Goal: Task Accomplishment & Management: Manage account settings

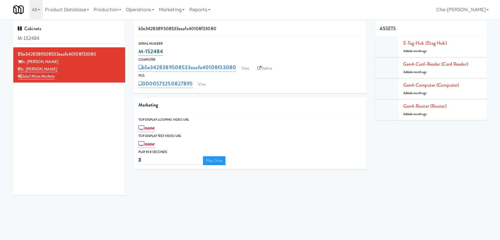
copy link "M-152484"
drag, startPoint x: 168, startPoint y: 51, endPoint x: 140, endPoint y: 52, distance: 27.8
click at [140, 52] on div "M-152484" at bounding box center [249, 51] width 223 height 10
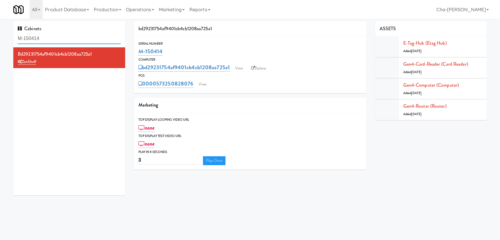
click at [70, 41] on input "M-150414" at bounding box center [69, 38] width 103 height 11
paste input "2485"
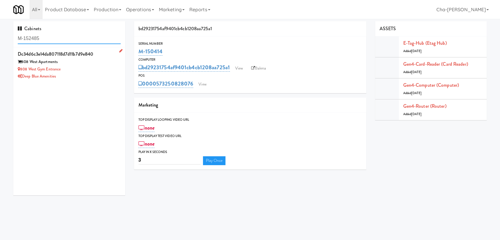
type input "M-152485"
click at [85, 71] on div "808 West Gym Entrance" at bounding box center [69, 69] width 103 height 7
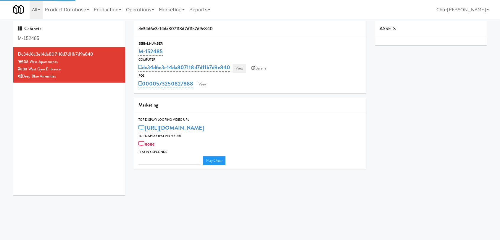
type input "3"
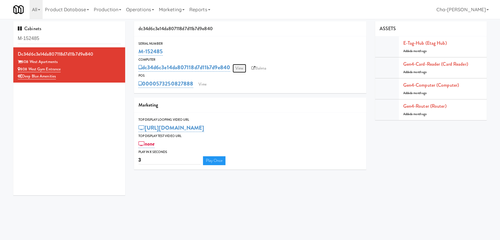
click at [240, 69] on link "View" at bounding box center [239, 68] width 14 height 9
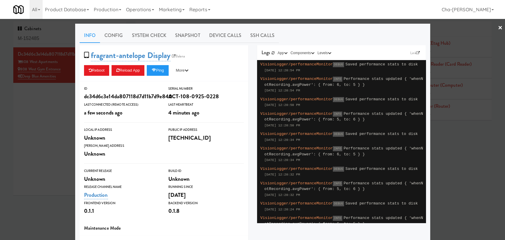
click at [498, 27] on link "×" at bounding box center [500, 28] width 5 height 18
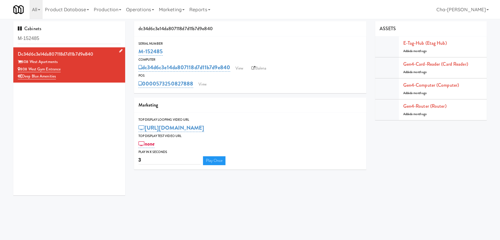
click at [90, 73] on div "Deep Blue Amenities" at bounding box center [69, 76] width 103 height 7
click at [243, 67] on link "View" at bounding box center [239, 68] width 14 height 9
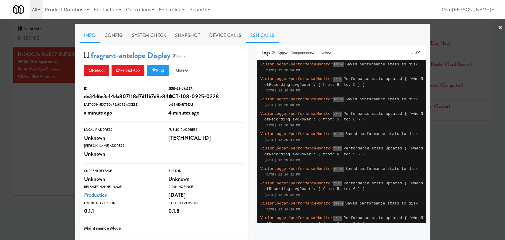
click at [258, 33] on link "SSH Calls" at bounding box center [262, 35] width 33 height 15
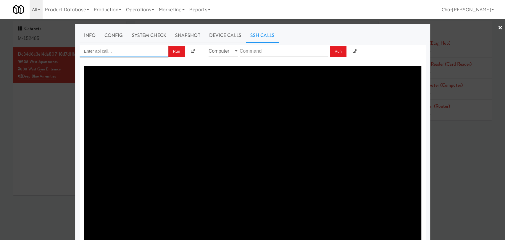
click at [128, 49] on input "Enter api call..." at bounding box center [124, 51] width 89 height 12
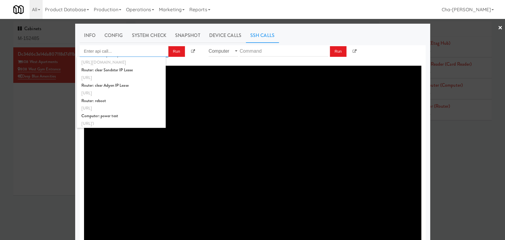
scroll to position [221, 0]
click at [116, 104] on div "http://localhost:3000/proxy/ssh/router?command=reboot" at bounding box center [121, 108] width 80 height 8
type input "Router: reboot"
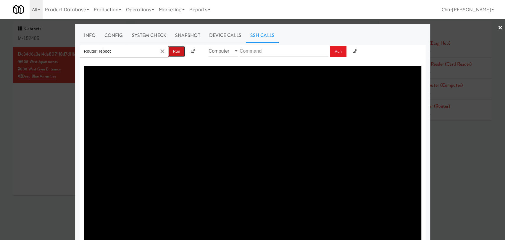
click at [177, 49] on button "Run" at bounding box center [176, 51] width 17 height 11
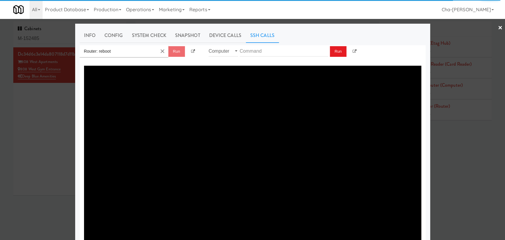
click at [478, 153] on div at bounding box center [252, 120] width 505 height 240
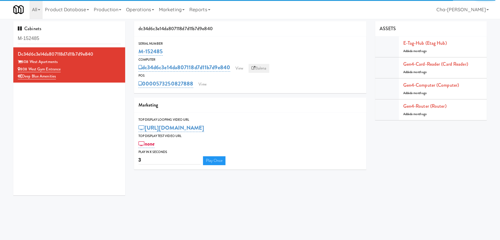
click at [259, 69] on link "Balena" at bounding box center [258, 68] width 21 height 9
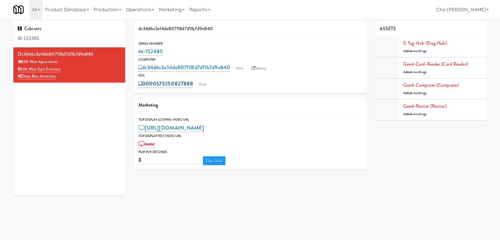
copy link "573250827888"
drag, startPoint x: 194, startPoint y: 84, endPoint x: 158, endPoint y: 83, distance: 35.8
click at [158, 83] on div "0000573250827888 View" at bounding box center [249, 84] width 223 height 10
click at [206, 85] on link "View" at bounding box center [202, 84] width 14 height 9
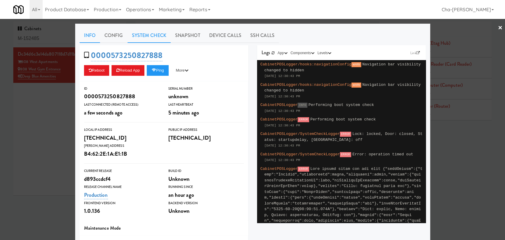
click at [153, 35] on link "System Check" at bounding box center [148, 35] width 43 height 15
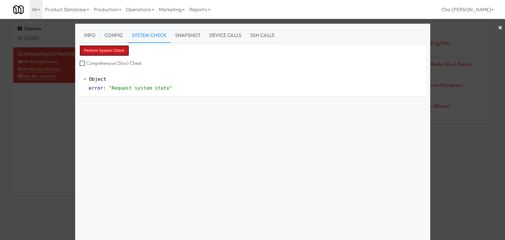
click at [101, 49] on button "Perform System Check" at bounding box center [105, 50] width 50 height 11
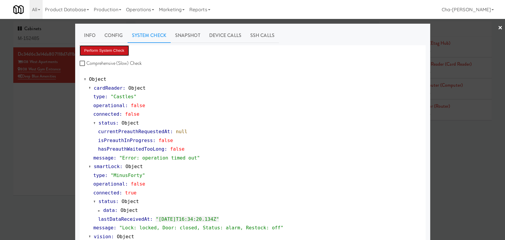
click at [110, 51] on button "Perform System Check" at bounding box center [105, 50] width 50 height 11
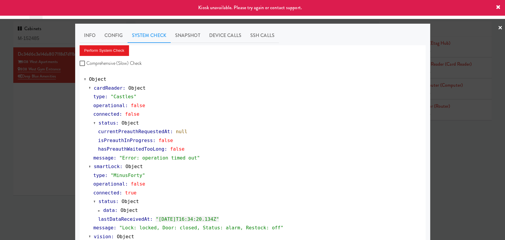
click at [39, 148] on div at bounding box center [252, 120] width 505 height 240
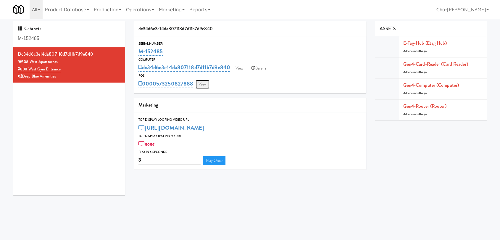
click at [204, 82] on link "View" at bounding box center [202, 84] width 14 height 9
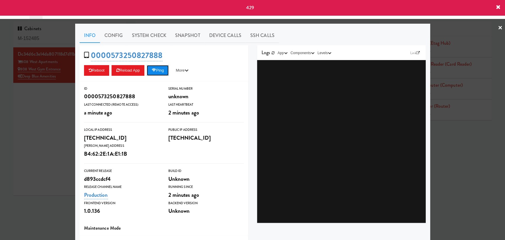
click at [163, 70] on button "Ping" at bounding box center [158, 70] width 22 height 11
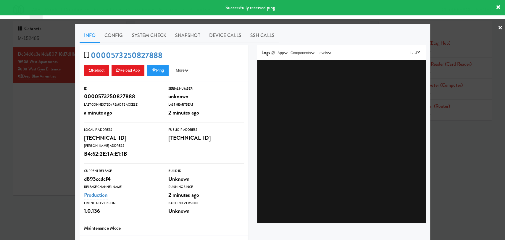
click at [484, 145] on div at bounding box center [252, 120] width 505 height 240
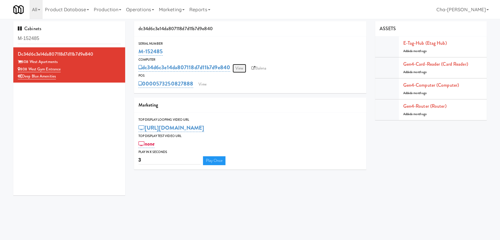
click at [242, 68] on link "View" at bounding box center [239, 68] width 14 height 9
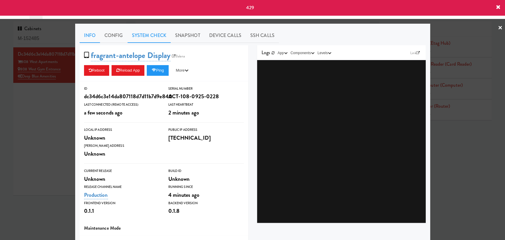
click at [150, 33] on link "System Check" at bounding box center [148, 35] width 43 height 15
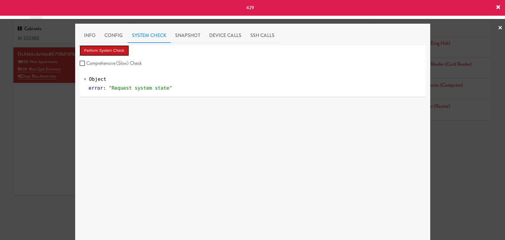
click at [98, 49] on button "Perform System Check" at bounding box center [105, 50] width 50 height 11
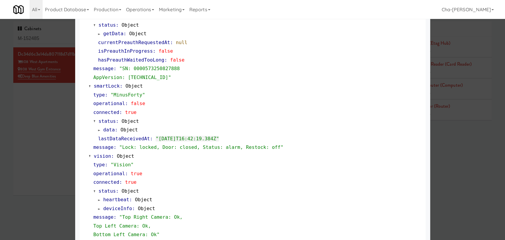
scroll to position [98, 0]
click at [14, 116] on div at bounding box center [252, 120] width 505 height 240
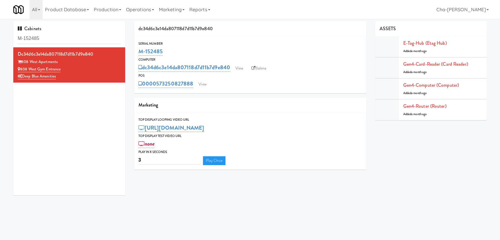
drag, startPoint x: 164, startPoint y: 54, endPoint x: 135, endPoint y: 51, distance: 29.7
click at [135, 51] on div "Serial Number M-152485" at bounding box center [250, 49] width 232 height 16
copy link "M-152485"
click at [243, 69] on link "View" at bounding box center [239, 68] width 14 height 9
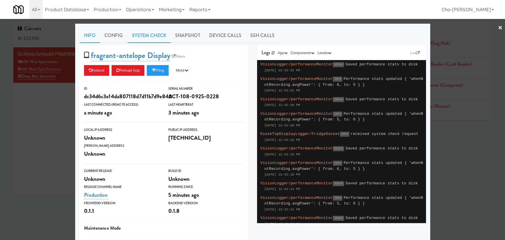
click at [149, 34] on link "System Check" at bounding box center [148, 35] width 43 height 15
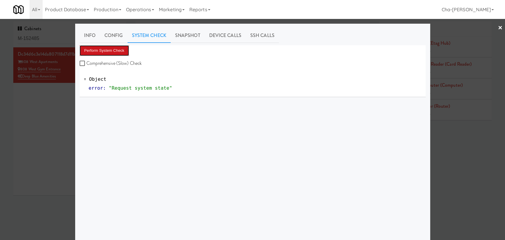
click at [112, 55] on button "Perform System Check" at bounding box center [105, 50] width 50 height 11
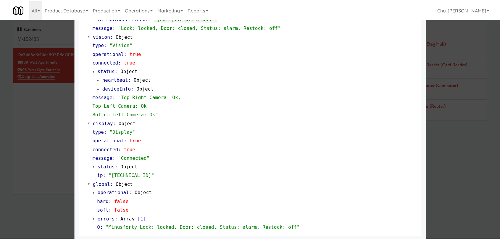
scroll to position [219, 0]
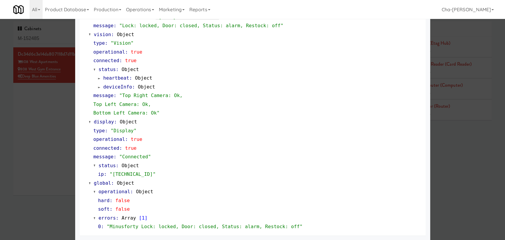
click at [53, 133] on div at bounding box center [252, 120] width 505 height 240
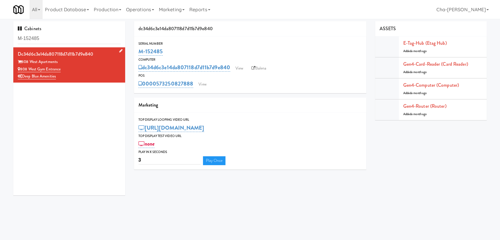
drag, startPoint x: 63, startPoint y: 69, endPoint x: 21, endPoint y: 68, distance: 42.0
click at [21, 68] on div "808 West Gym Entrance" at bounding box center [69, 69] width 103 height 7
copy link "808 West Gym Entrance"
click at [200, 82] on link "View" at bounding box center [201, 84] width 14 height 9
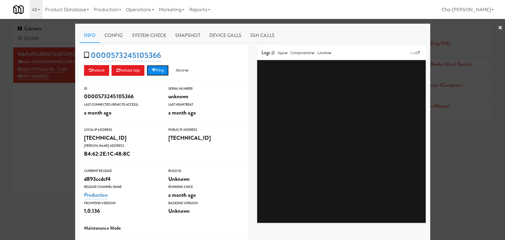
click at [159, 68] on button "Ping" at bounding box center [158, 70] width 22 height 11
click at [50, 103] on div at bounding box center [252, 120] width 505 height 240
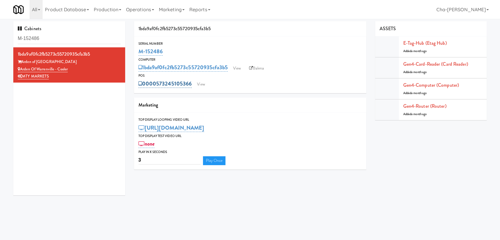
drag, startPoint x: 193, startPoint y: 85, endPoint x: 156, endPoint y: 87, distance: 36.4
click at [156, 87] on div "0000573245105366 View" at bounding box center [249, 84] width 223 height 10
copy link "573245105366"
click at [200, 86] on link "View" at bounding box center [201, 84] width 14 height 9
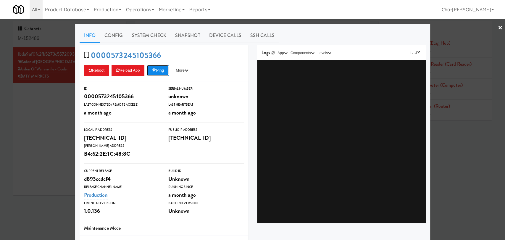
click at [160, 72] on button "Ping" at bounding box center [158, 70] width 22 height 11
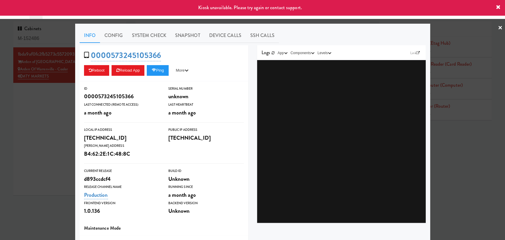
click at [498, 28] on link "×" at bounding box center [500, 28] width 5 height 18
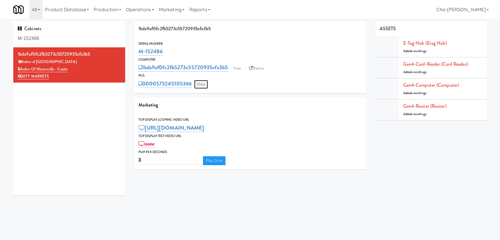
click at [200, 83] on link "View" at bounding box center [201, 84] width 14 height 9
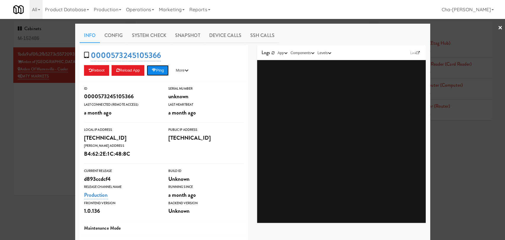
click at [165, 72] on button "Ping" at bounding box center [158, 70] width 22 height 11
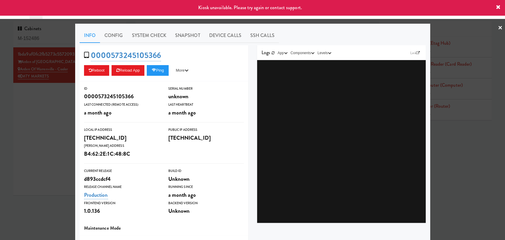
click at [498, 28] on link "×" at bounding box center [500, 28] width 5 height 18
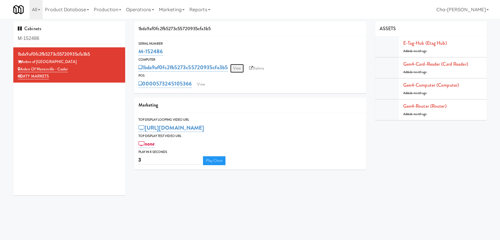
click at [241, 69] on link "View" at bounding box center [237, 68] width 14 height 9
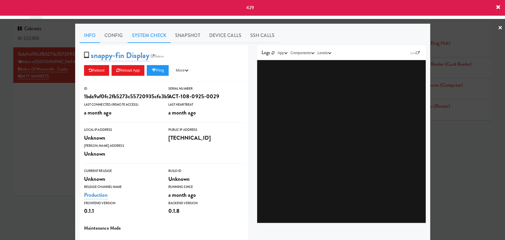
click at [145, 36] on link "System Check" at bounding box center [148, 35] width 43 height 15
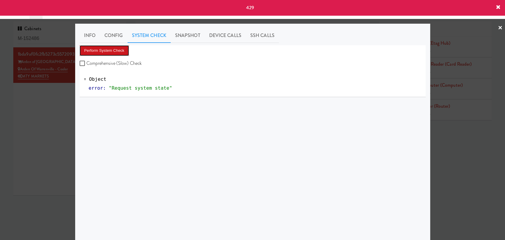
click at [118, 50] on button "Perform System Check" at bounding box center [105, 50] width 50 height 11
click at [116, 51] on button "Perform System Check" at bounding box center [105, 50] width 50 height 11
click at [31, 120] on div at bounding box center [252, 120] width 505 height 240
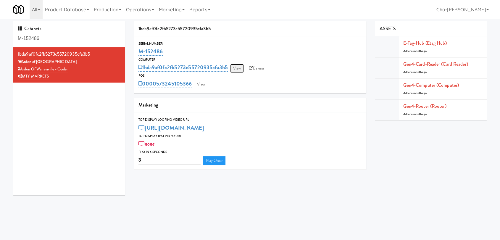
click at [241, 67] on link "View" at bounding box center [237, 68] width 14 height 9
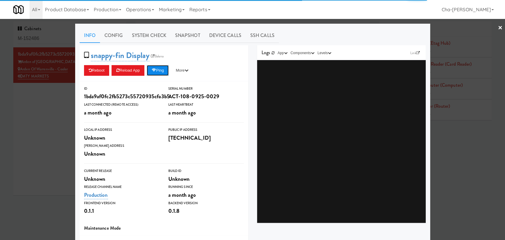
click at [162, 71] on button "Ping" at bounding box center [158, 70] width 22 height 11
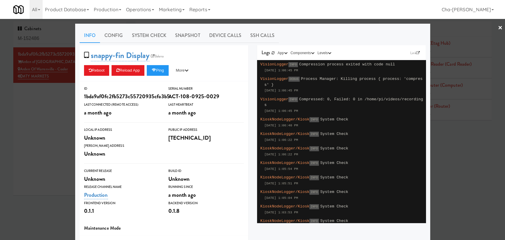
click at [52, 127] on div at bounding box center [252, 120] width 505 height 240
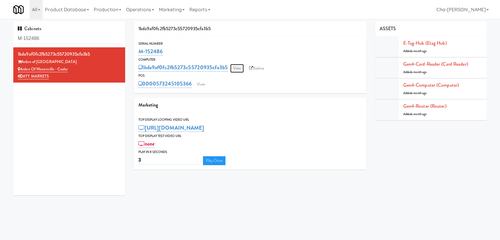
click at [239, 70] on link "View" at bounding box center [237, 68] width 14 height 9
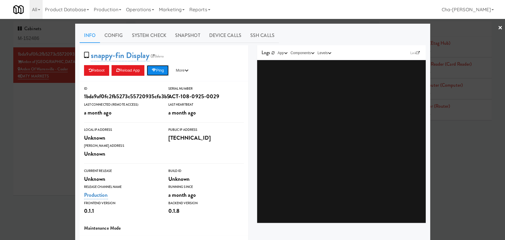
click at [150, 71] on button "Ping" at bounding box center [158, 70] width 22 height 11
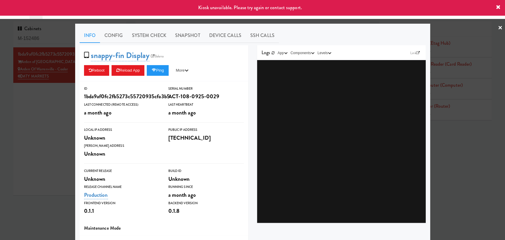
click at [50, 109] on div at bounding box center [252, 120] width 505 height 240
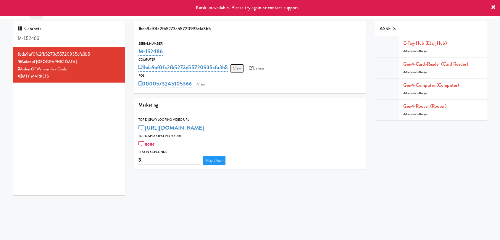
click at [241, 68] on link "View" at bounding box center [237, 68] width 14 height 9
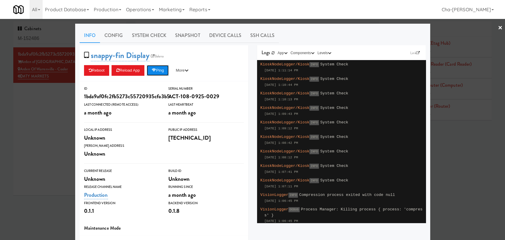
click at [163, 72] on button "Ping" at bounding box center [158, 70] width 22 height 11
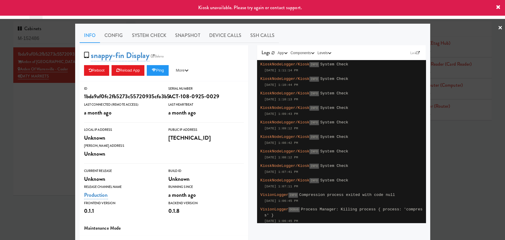
click at [38, 113] on div at bounding box center [252, 120] width 505 height 240
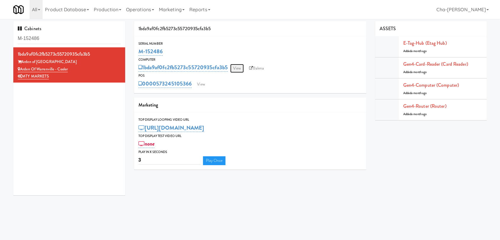
click at [239, 70] on link "View" at bounding box center [237, 68] width 14 height 9
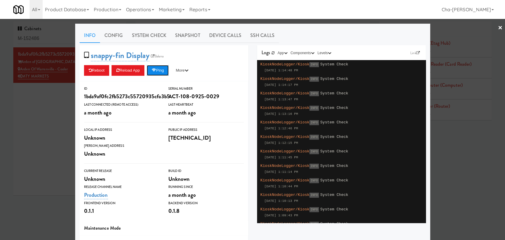
click at [154, 71] on icon at bounding box center [153, 70] width 4 height 4
click at [158, 70] on button "Ping" at bounding box center [158, 70] width 22 height 11
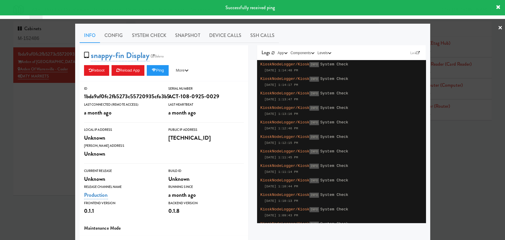
click at [39, 114] on div at bounding box center [252, 120] width 505 height 240
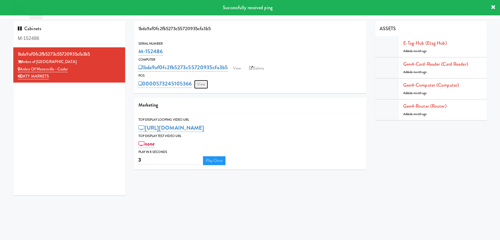
click at [201, 84] on link "View" at bounding box center [201, 84] width 14 height 9
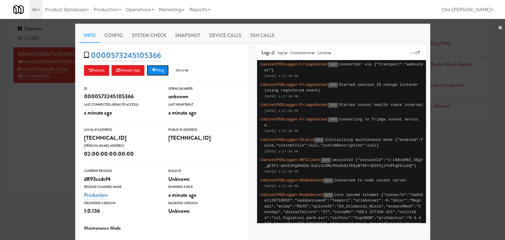
click at [161, 68] on button "Ping" at bounding box center [158, 70] width 22 height 11
click at [27, 114] on div at bounding box center [252, 120] width 505 height 240
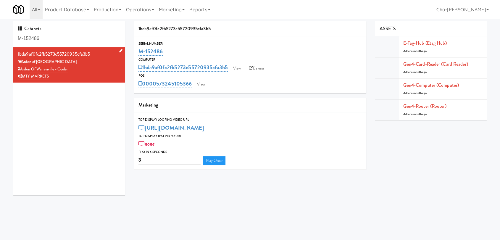
drag, startPoint x: 71, startPoint y: 70, endPoint x: 21, endPoint y: 70, distance: 50.0
click at [21, 70] on div "Arden of Warrenville - Cooler" at bounding box center [69, 69] width 103 height 7
copy link "Arden of Warrenville - Cooler"
click at [239, 67] on link "View" at bounding box center [237, 68] width 14 height 9
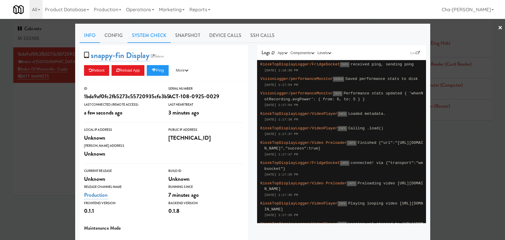
click at [145, 35] on link "System Check" at bounding box center [148, 35] width 43 height 15
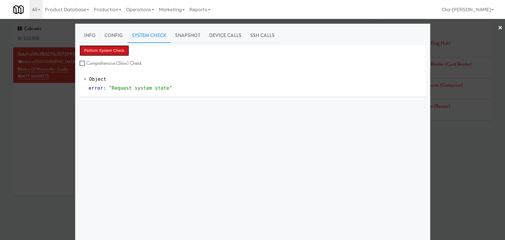
click at [117, 48] on button "Perform System Check" at bounding box center [105, 50] width 50 height 11
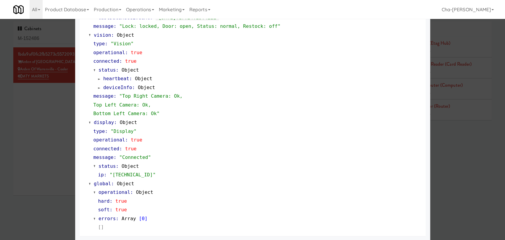
scroll to position [219, 0]
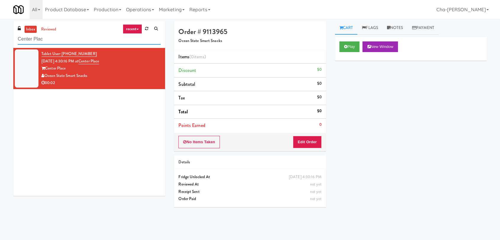
click at [52, 38] on input "Center Plac" at bounding box center [89, 39] width 143 height 11
click at [53, 38] on input "Center Plac" at bounding box center [89, 39] width 143 height 11
paste input "808 West Gym Entrance"
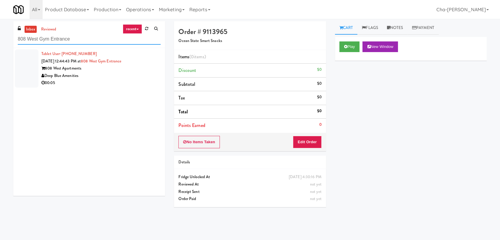
type input "808 West Gym Entrance"
click at [125, 74] on div "Deep Blue Amenities" at bounding box center [100, 75] width 119 height 7
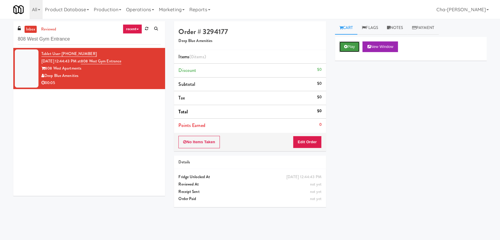
click at [349, 48] on button "Play" at bounding box center [349, 46] width 20 height 11
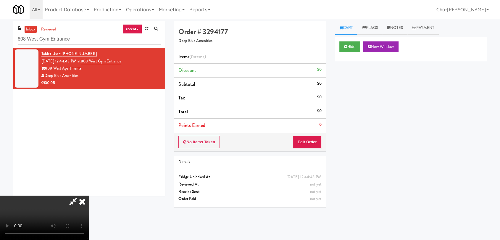
click at [89, 195] on icon at bounding box center [82, 201] width 13 height 12
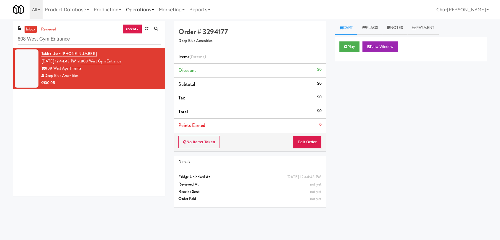
click at [154, 8] on link "Operations" at bounding box center [140, 9] width 33 height 19
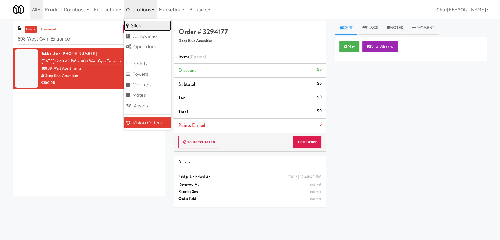
click at [142, 28] on link "Sites" at bounding box center [147, 25] width 47 height 11
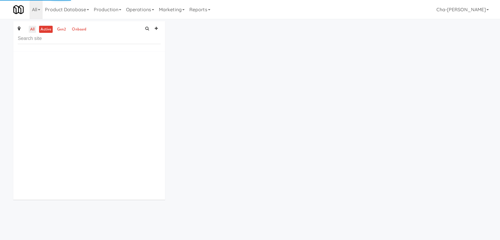
click at [31, 29] on link "all" at bounding box center [32, 29] width 7 height 7
click at [43, 40] on input "text" at bounding box center [89, 38] width 143 height 11
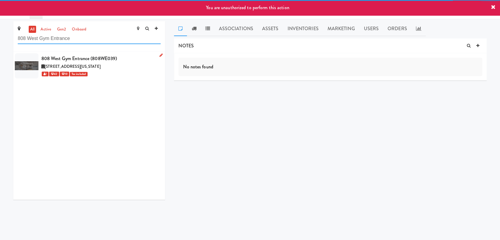
type input "808 West Gym Entrance"
click at [157, 53] on link at bounding box center [160, 55] width 6 height 7
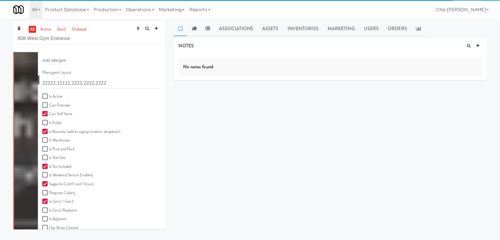
scroll to position [164, 0]
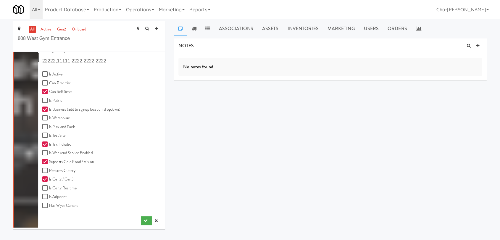
click at [55, 74] on label "Is Active" at bounding box center [52, 74] width 20 height 7
click at [49, 74] on input "Is Active" at bounding box center [45, 74] width 7 height 5
checkbox input "true"
click at [141, 216] on button "submit" at bounding box center [146, 220] width 11 height 9
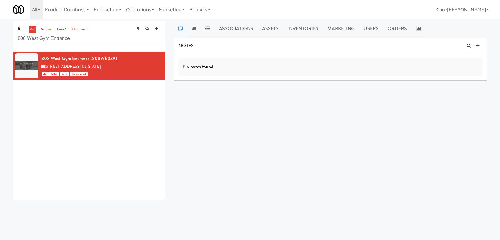
drag, startPoint x: 0, startPoint y: 0, endPoint x: 93, endPoint y: 43, distance: 102.4
click at [93, 44] on input "808 West Gym Entrance" at bounding box center [89, 38] width 143 height 11
click at [93, 42] on input "808 West Gym Entrance" at bounding box center [89, 38] width 143 height 11
click at [93, 43] on input "808 West Gym Entrance" at bounding box center [89, 38] width 143 height 11
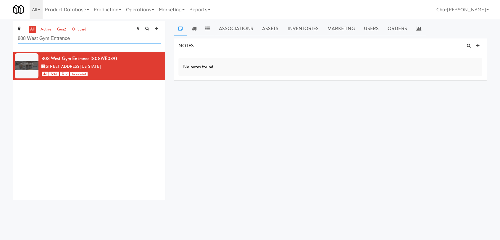
paste input "Arden of Warrenville - Cooler"
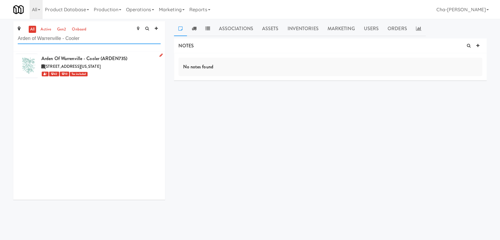
type input "Arden of Warrenville - Cooler"
click at [159, 55] on icon at bounding box center [160, 55] width 3 height 4
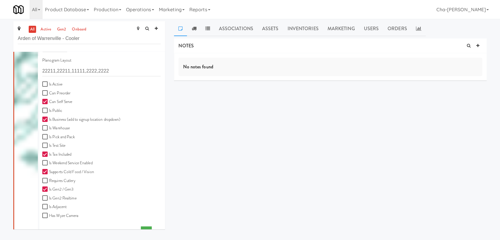
scroll to position [164, 0]
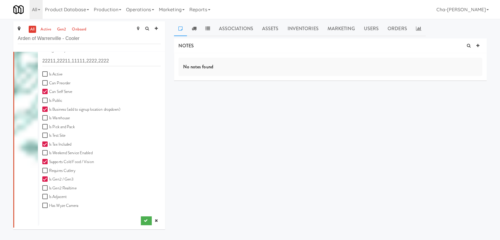
click at [57, 72] on label "Is Active" at bounding box center [52, 74] width 20 height 7
click at [49, 72] on input "Is Active" at bounding box center [45, 74] width 7 height 5
checkbox input "true"
click at [144, 219] on icon "submit" at bounding box center [146, 220] width 4 height 4
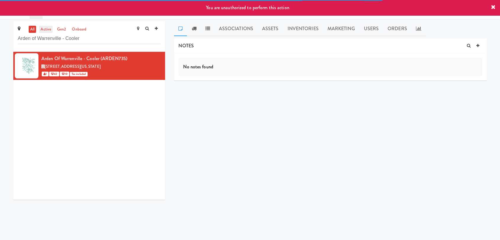
click at [47, 27] on link "active" at bounding box center [46, 29] width 14 height 7
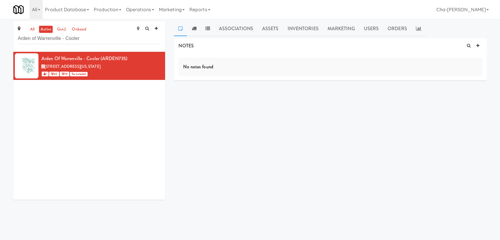
click at [43, 30] on link "active" at bounding box center [46, 29] width 14 height 7
click at [148, 9] on link "Operations" at bounding box center [140, 9] width 33 height 19
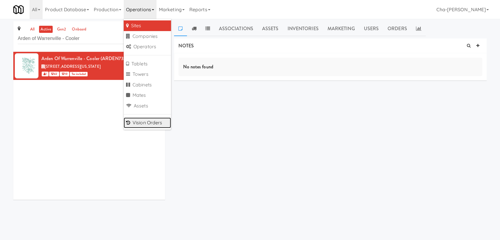
click at [149, 123] on link "Vision Orders" at bounding box center [147, 122] width 47 height 11
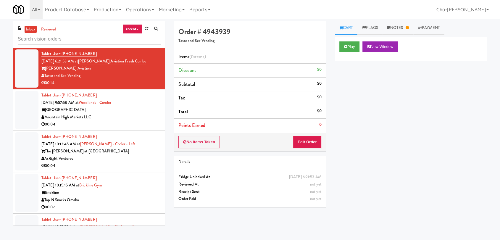
click at [58, 41] on input "text" at bounding box center [89, 39] width 143 height 11
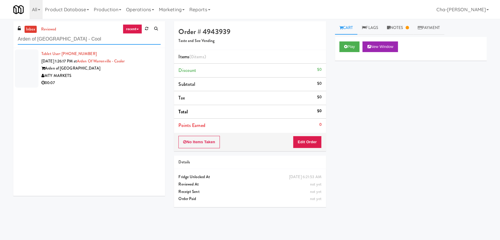
type input "Arden of Warrenville - Cool"
click at [144, 60] on div "Tablet User · (516) 996-0110 Sep 18, 2025 1:26:17 PM at Arden of Warrenville - …" at bounding box center [100, 68] width 119 height 36
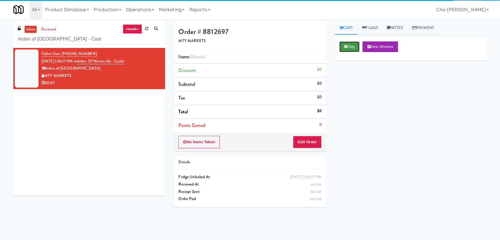
click at [354, 48] on button "Play" at bounding box center [349, 46] width 20 height 11
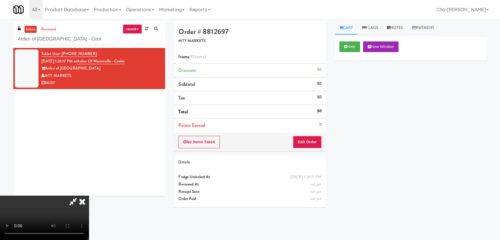
click at [89, 195] on icon at bounding box center [82, 201] width 13 height 12
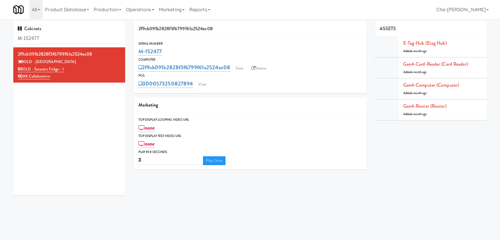
drag, startPoint x: 166, startPoint y: 50, endPoint x: 137, endPoint y: 50, distance: 29.6
click at [137, 50] on div "Serial Number M-152477" at bounding box center [250, 49] width 232 height 16
copy link "M-152477"
drag, startPoint x: 67, startPoint y: 68, endPoint x: 21, endPoint y: 67, distance: 46.1
click at [21, 67] on div "BOLD - Sarasota Fridge - 1" at bounding box center [69, 69] width 103 height 7
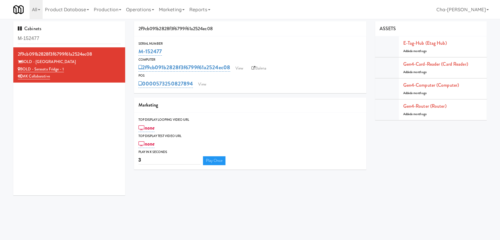
copy link "BOLD - Sarasota Fridge - 1"
click at [61, 40] on input "M-152470" at bounding box center [69, 38] width 103 height 11
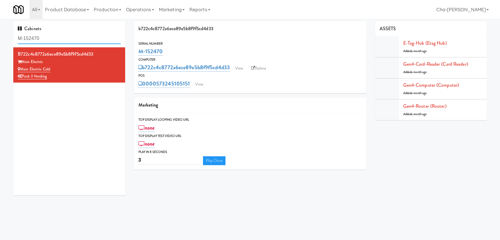
paste input "0371"
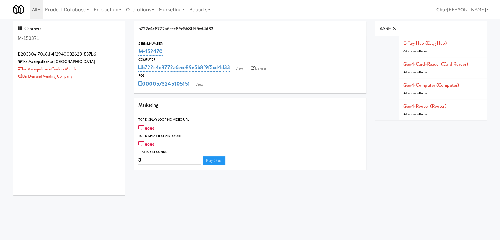
click at [66, 37] on input "M-150371" at bounding box center [69, 38] width 103 height 11
paste input "61313"
type input "M-161313"
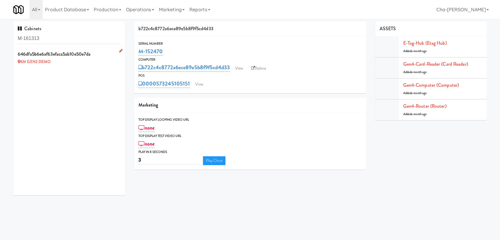
click at [119, 50] on icon at bounding box center [120, 51] width 3 height 4
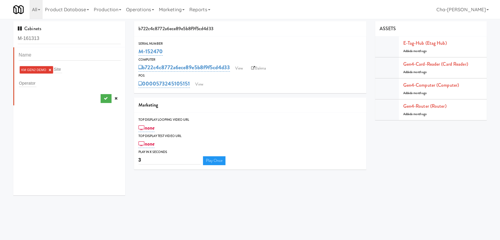
click at [51, 70] on link "×" at bounding box center [49, 69] width 3 height 5
click at [35, 82] on input "text" at bounding box center [27, 82] width 17 height 8
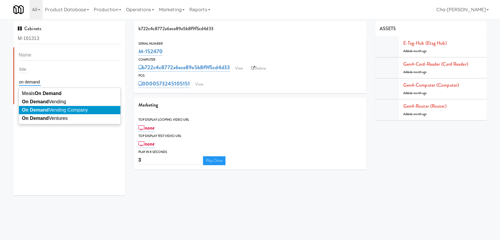
type input "on demand"
click at [84, 108] on span "On Demand Vending Company" at bounding box center [55, 109] width 66 height 5
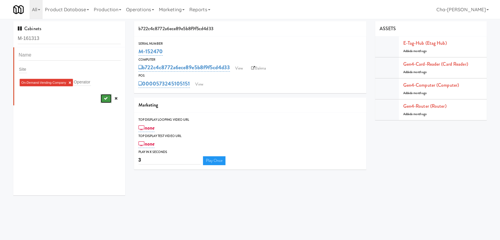
click at [103, 97] on icon "submit" at bounding box center [105, 98] width 4 height 4
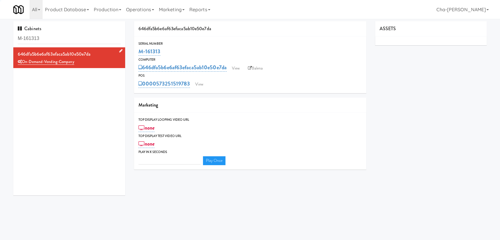
type input "3"
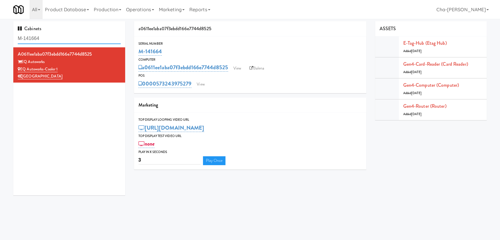
click at [45, 37] on input "M-141664" at bounding box center [69, 38] width 103 height 11
paste input "50371"
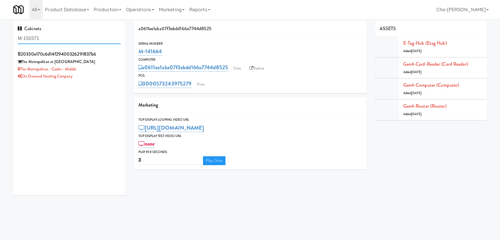
click at [83, 36] on input "M-150371" at bounding box center [69, 38] width 103 height 11
paste input "3694"
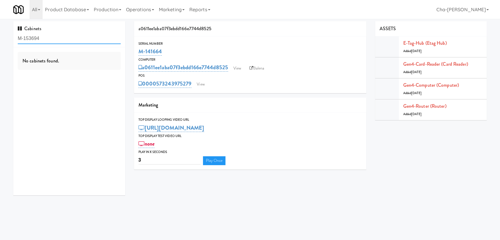
type input "M-153694"
click at [59, 39] on input "M-153694" at bounding box center [69, 38] width 103 height 11
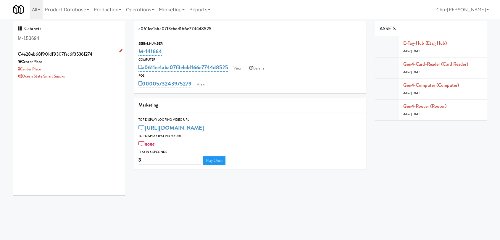
click at [93, 68] on div "Center Place" at bounding box center [69, 69] width 103 height 7
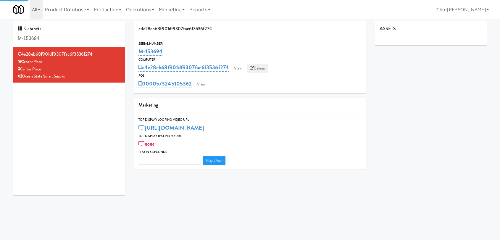
type input "3"
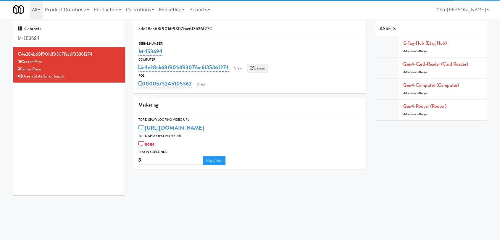
click at [260, 70] on link "Balena" at bounding box center [257, 68] width 21 height 9
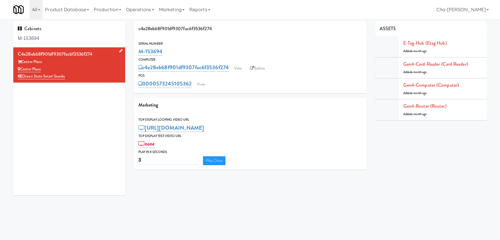
click at [83, 75] on div "Ocean State Smart Snacks" at bounding box center [69, 76] width 103 height 7
click at [238, 69] on link "View" at bounding box center [238, 68] width 14 height 9
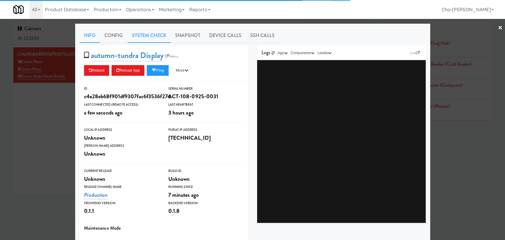
click at [150, 35] on link "System Check" at bounding box center [148, 35] width 43 height 15
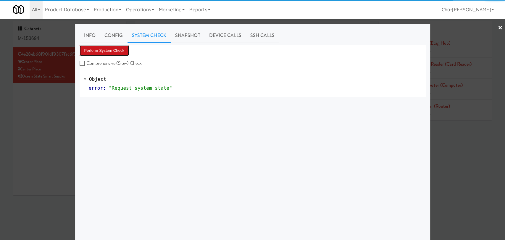
click at [111, 47] on button "Perform System Check" at bounding box center [105, 50] width 50 height 11
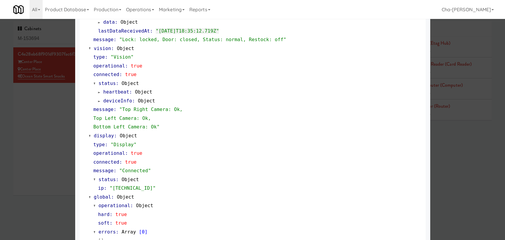
scroll to position [219, 0]
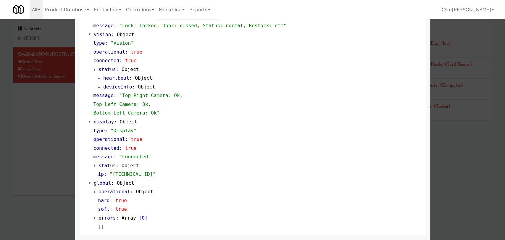
click at [469, 163] on div at bounding box center [252, 120] width 505 height 240
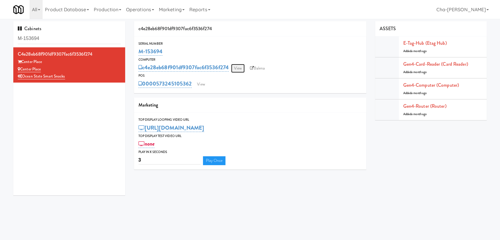
click at [239, 67] on link "View" at bounding box center [238, 68] width 14 height 9
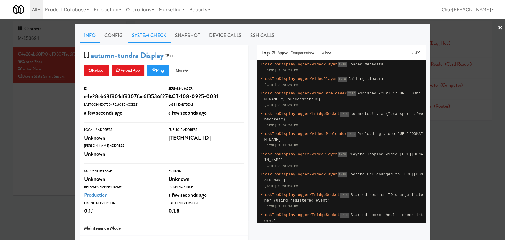
click at [152, 34] on link "System Check" at bounding box center [148, 35] width 43 height 15
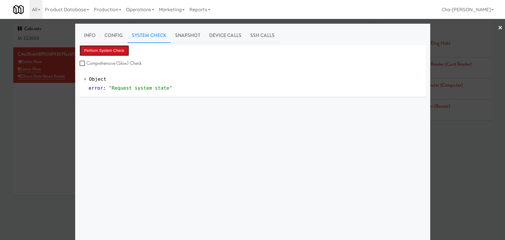
drag, startPoint x: 98, startPoint y: 53, endPoint x: 102, endPoint y: 53, distance: 3.8
click at [98, 53] on button "Perform System Check" at bounding box center [105, 50] width 50 height 11
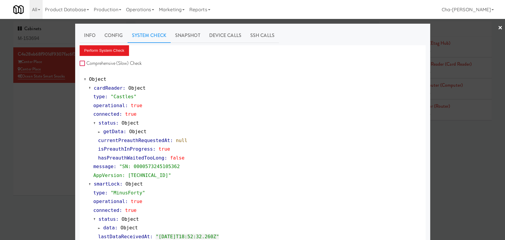
click at [80, 64] on input "Comprehensive (Slow) Check" at bounding box center [83, 63] width 7 height 5
checkbox input "true"
click at [103, 54] on button "Perform System Check" at bounding box center [105, 50] width 50 height 11
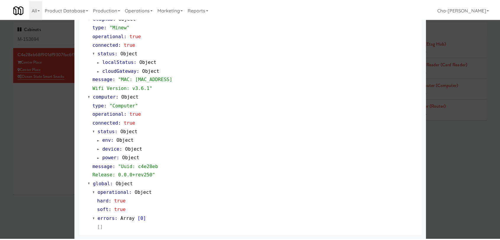
scroll to position [481, 0]
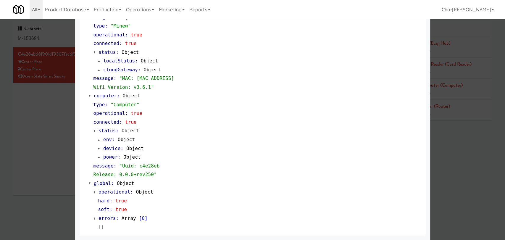
click at [43, 101] on div at bounding box center [252, 120] width 505 height 240
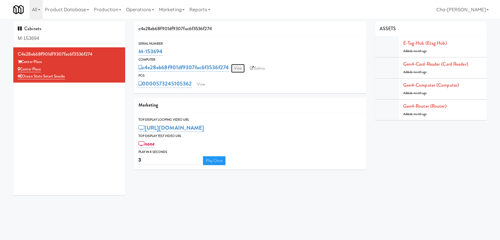
click at [240, 67] on link "View" at bounding box center [238, 68] width 14 height 9
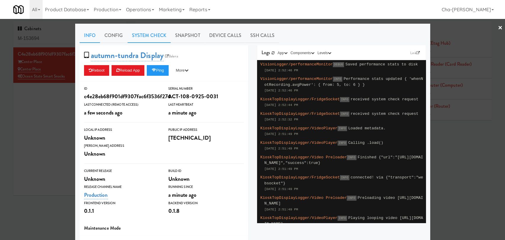
click at [144, 38] on link "System Check" at bounding box center [148, 35] width 43 height 15
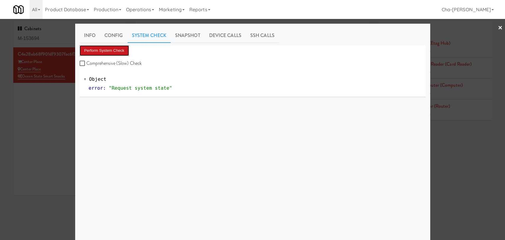
click at [112, 50] on button "Perform System Check" at bounding box center [105, 50] width 50 height 11
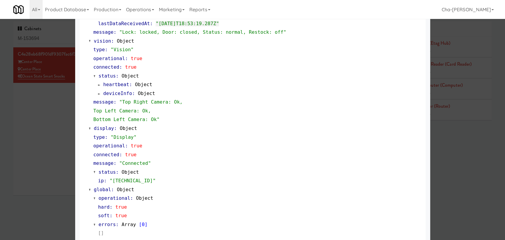
scroll to position [219, 0]
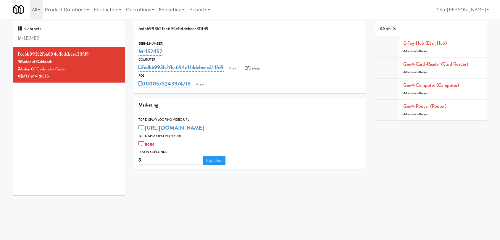
click at [175, 50] on div "M-152452" at bounding box center [249, 51] width 223 height 10
copy link "Arden of Oakbrook - Cooler"
drag, startPoint x: 72, startPoint y: 67, endPoint x: 21, endPoint y: 67, distance: 51.1
click at [21, 67] on div "Arden of Oakbrook - Cooler" at bounding box center [69, 69] width 103 height 7
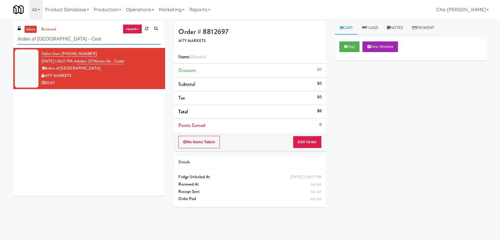
click at [117, 38] on input "Arden of [GEOGRAPHIC_DATA] - Cool" at bounding box center [89, 39] width 143 height 11
drag, startPoint x: 0, startPoint y: 0, endPoint x: 117, endPoint y: 38, distance: 123.3
click at [117, 38] on input "Arden of [GEOGRAPHIC_DATA] - Cool" at bounding box center [89, 39] width 143 height 11
paste input "Oakbrook - Cooler"
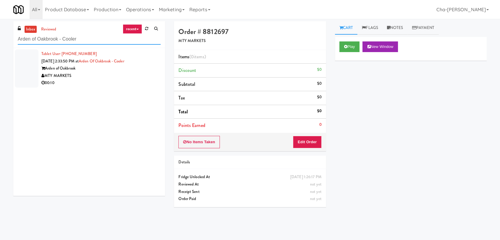
type input "Arden of Oakbrook - Cooler"
click at [110, 79] on div "00:10" at bounding box center [100, 82] width 119 height 7
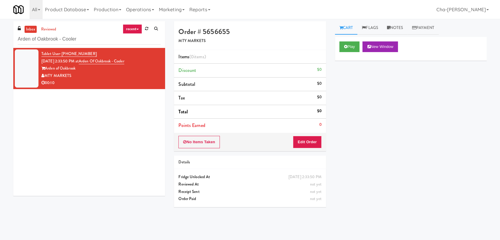
click at [100, 80] on div "00:10" at bounding box center [100, 82] width 119 height 7
click at [351, 48] on button "Play" at bounding box center [349, 46] width 20 height 11
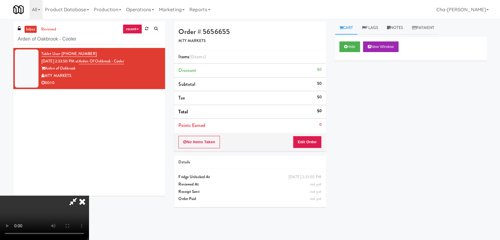
click at [89, 195] on icon at bounding box center [82, 201] width 13 height 12
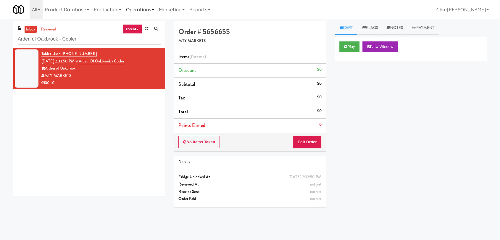
click at [138, 8] on link "Operations" at bounding box center [140, 9] width 33 height 19
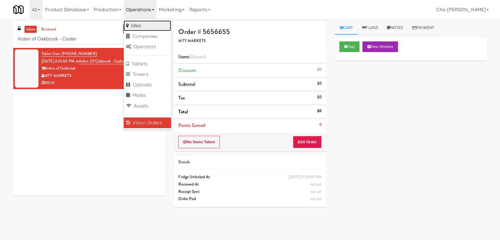
click at [149, 26] on link "Sites" at bounding box center [147, 25] width 47 height 11
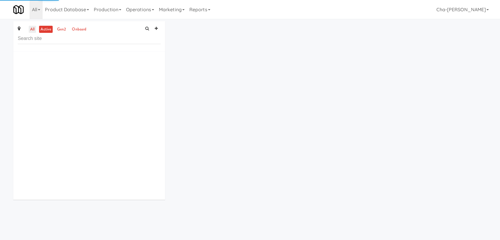
click at [31, 30] on link "all" at bounding box center [32, 29] width 7 height 7
click at [46, 41] on input "text" at bounding box center [89, 38] width 143 height 11
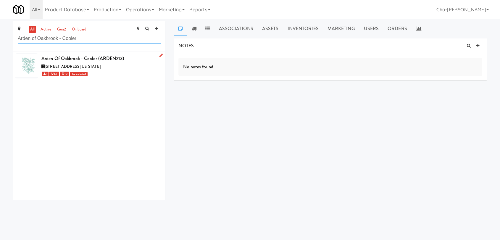
type input "Arden of Oakbrook - Cooler"
click at [159, 56] on icon at bounding box center [160, 55] width 3 height 4
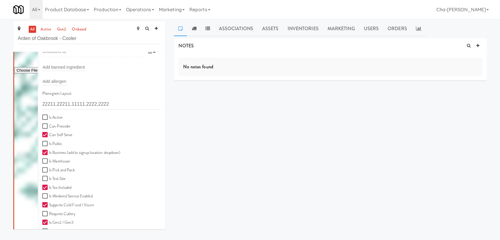
scroll to position [131, 0]
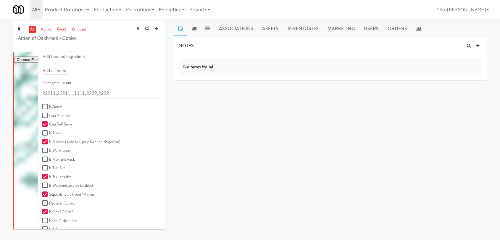
click at [54, 105] on label "Is Active" at bounding box center [52, 106] width 20 height 7
click at [49, 105] on input "Is Active" at bounding box center [45, 106] width 7 height 5
checkbox input "true"
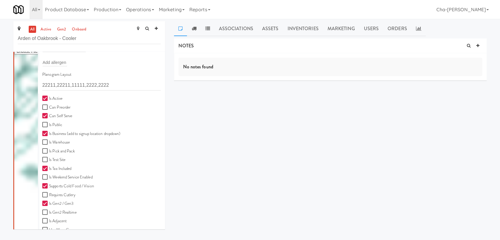
scroll to position [164, 0]
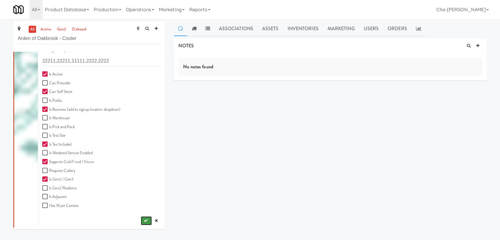
click at [141, 222] on button "submit" at bounding box center [146, 220] width 11 height 9
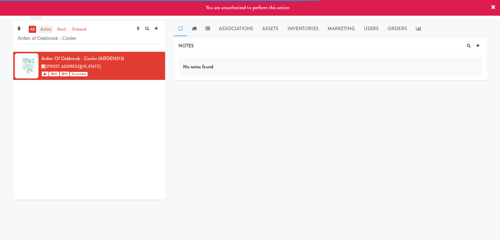
click at [47, 30] on link "active" at bounding box center [46, 29] width 14 height 7
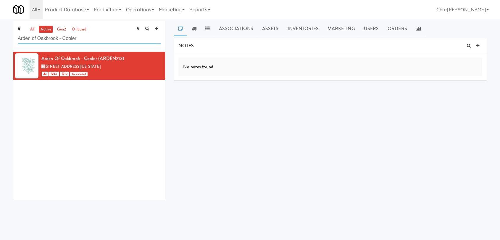
click at [86, 40] on input "Arden of Oakbrook - Cooler" at bounding box center [89, 38] width 143 height 11
click at [87, 40] on input "Arden of Oakbrook - Cooler" at bounding box center [89, 38] width 143 height 11
click at [88, 40] on input "Arden of Oakbrook - Cooler" at bounding box center [89, 38] width 143 height 11
click at [88, 41] on input "Arden of Oakbrook - Cooler" at bounding box center [89, 38] width 143 height 11
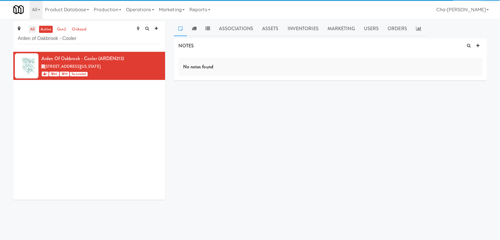
click at [30, 29] on link "all" at bounding box center [32, 29] width 7 height 7
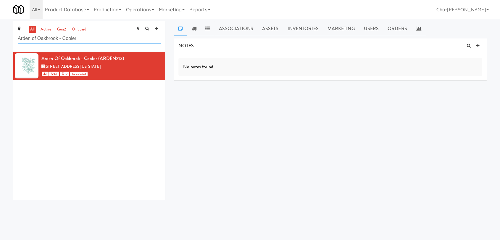
click at [82, 38] on input "Arden of Oakbrook - Cooler" at bounding box center [89, 38] width 143 height 11
click at [81, 38] on input "Arden of Oakbrook - Cooler" at bounding box center [89, 38] width 143 height 11
click at [83, 40] on input "Arden of Oakbrook - Cooler" at bounding box center [89, 38] width 143 height 11
click at [99, 41] on input "Arden of Oakbrook - Cooler" at bounding box center [89, 38] width 143 height 11
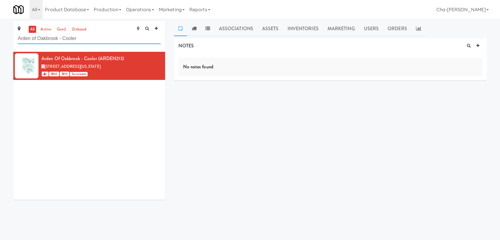
click at [99, 41] on input "Arden of Oakbrook - Cooler" at bounding box center [89, 38] width 143 height 11
paste input "BOLD - Sarasota Fridge - 1"
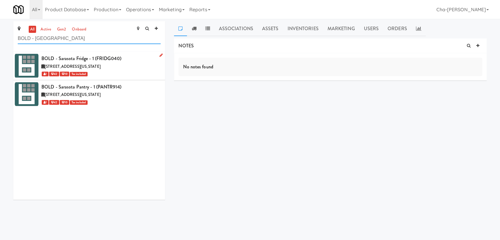
type input "BOLD - Sarasota"
click at [157, 54] on link at bounding box center [160, 55] width 6 height 7
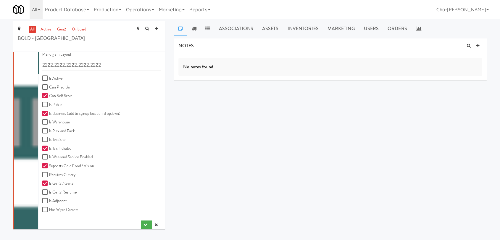
scroll to position [157, 0]
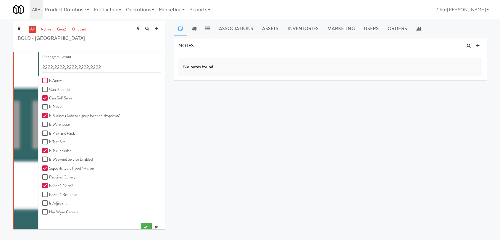
click at [44, 79] on input "Is Active" at bounding box center [45, 80] width 7 height 5
checkbox input "true"
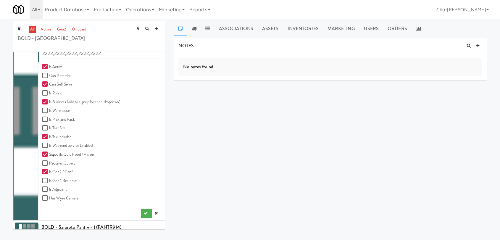
scroll to position [190, 0]
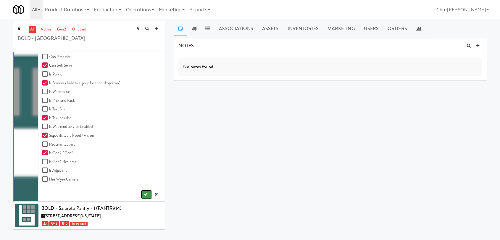
click at [142, 191] on button "submit" at bounding box center [146, 194] width 11 height 9
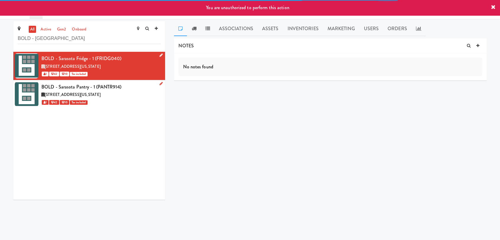
click at [159, 83] on icon at bounding box center [160, 84] width 3 height 4
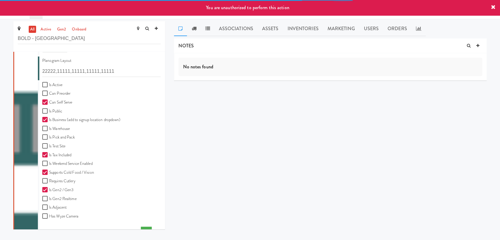
scroll to position [192, 0]
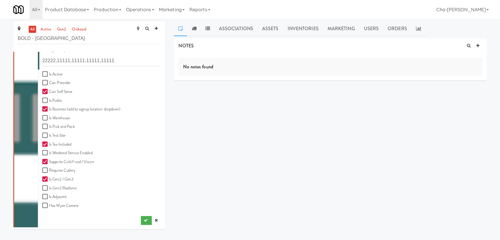
click at [57, 72] on label "Is Active" at bounding box center [52, 74] width 20 height 7
click at [49, 72] on input "Is Active" at bounding box center [45, 74] width 7 height 5
checkbox input "true"
click at [142, 221] on button "submit" at bounding box center [146, 220] width 11 height 9
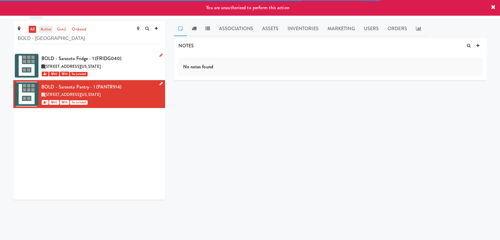
click at [51, 28] on link "active" at bounding box center [46, 29] width 14 height 7
click at [49, 28] on link "active" at bounding box center [46, 29] width 14 height 7
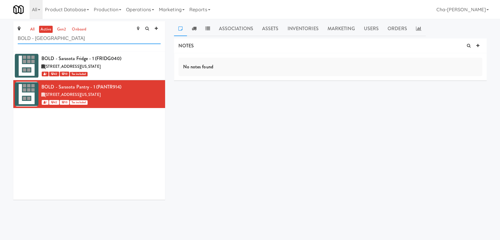
drag, startPoint x: 59, startPoint y: 38, endPoint x: 15, endPoint y: 42, distance: 44.2
click at [15, 42] on div "all active gen2 onboard BOLD - Sarasota" at bounding box center [89, 36] width 152 height 30
click at [149, 10] on link "Operations" at bounding box center [140, 9] width 33 height 19
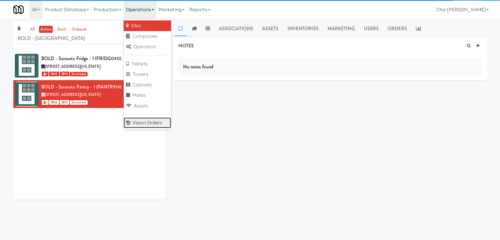
click at [157, 124] on link "Vision Orders" at bounding box center [147, 122] width 47 height 11
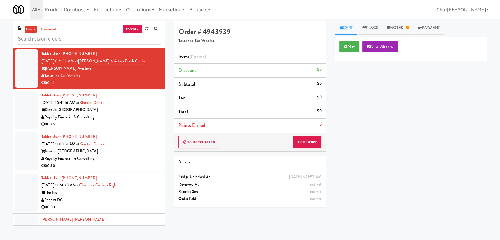
click at [47, 38] on input "text" at bounding box center [89, 39] width 143 height 11
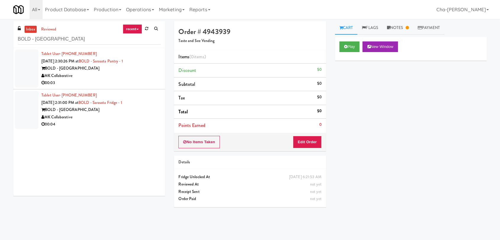
type input "BOLD - Sarasota"
click at [140, 66] on div "BOLD - Sarasota" at bounding box center [100, 68] width 119 height 7
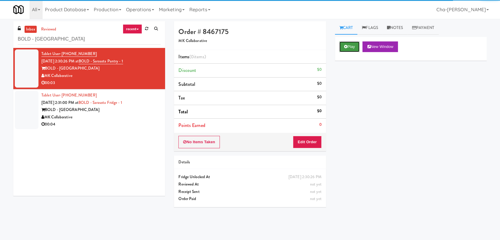
click at [345, 49] on button "Play" at bounding box center [349, 46] width 20 height 11
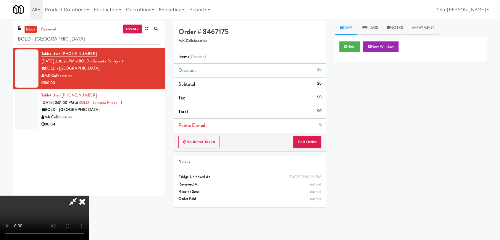
click at [89, 195] on icon at bounding box center [82, 201] width 13 height 12
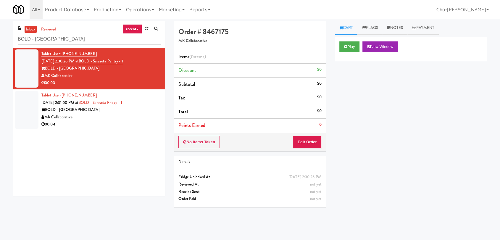
click at [91, 114] on div "MK Collaborative" at bounding box center [100, 117] width 119 height 7
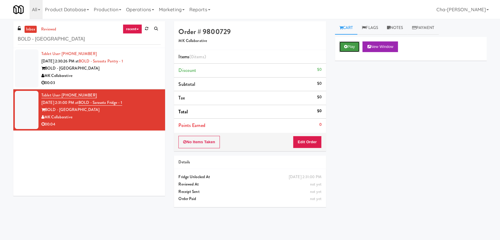
click at [347, 44] on button "Play" at bounding box center [349, 46] width 20 height 11
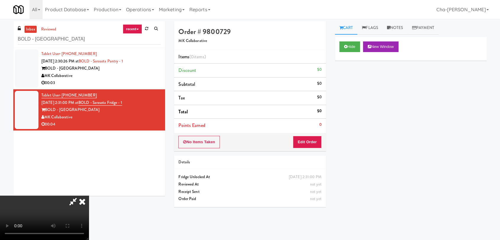
click at [89, 195] on icon at bounding box center [82, 201] width 13 height 12
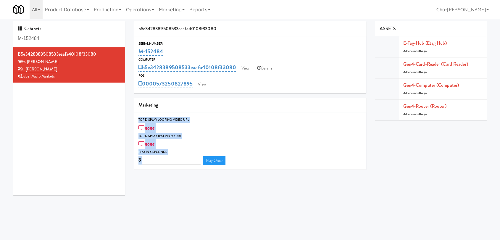
drag, startPoint x: 364, startPoint y: 130, endPoint x: 364, endPoint y: 238, distance: 108.2
click at [364, 173] on div "b5e3428389508533eaafa40108f33080 Serial Number M-152484 Computer b5e34283895085…" at bounding box center [249, 97] width 241 height 153
click at [272, 123] on div "none" at bounding box center [249, 128] width 223 height 10
click at [284, 155] on div "3 Play Once" at bounding box center [249, 160] width 223 height 10
drag, startPoint x: 63, startPoint y: 69, endPoint x: 21, endPoint y: 65, distance: 41.8
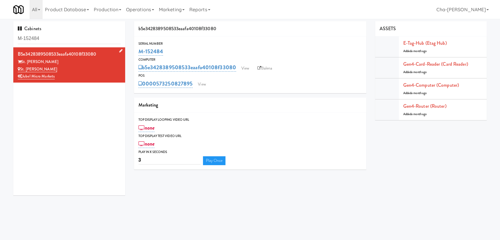
click at [21, 66] on div "St. [PERSON_NAME]" at bounding box center [69, 69] width 103 height 7
copy link "St. [PERSON_NAME]"
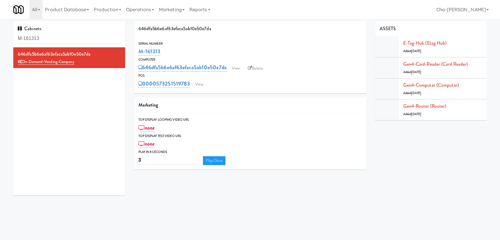
click at [53, 40] on input "M-161313" at bounding box center [69, 38] width 103 height 11
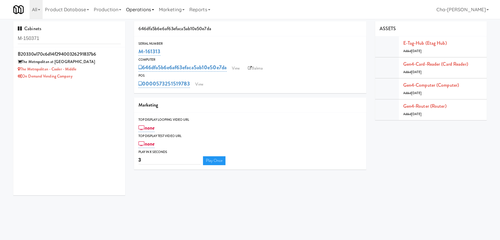
type input "M-150371"
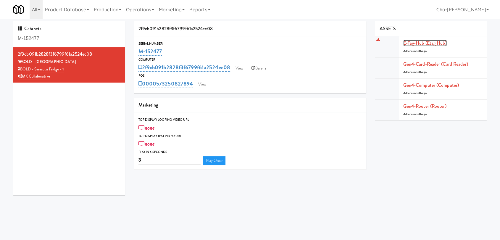
click at [425, 46] on link "E-tag-hub (Etag Hub)" at bounding box center [424, 43] width 43 height 7
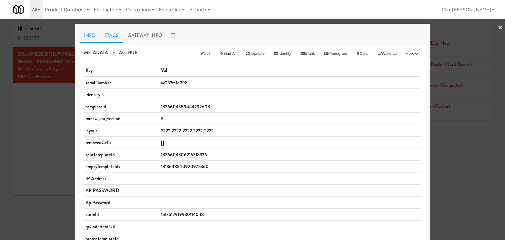
click at [113, 33] on link "Etags" at bounding box center [111, 35] width 23 height 15
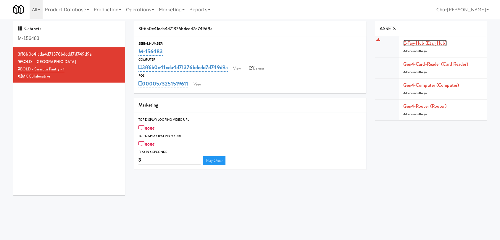
click at [426, 43] on link "E-tag-hub (Etag Hub)" at bounding box center [424, 43] width 43 height 7
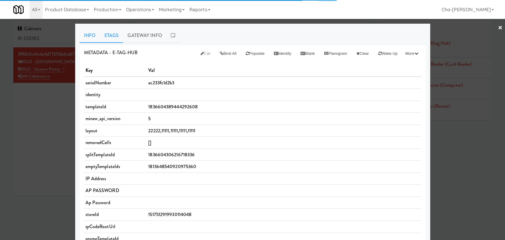
click at [109, 39] on link "Etags" at bounding box center [111, 35] width 23 height 15
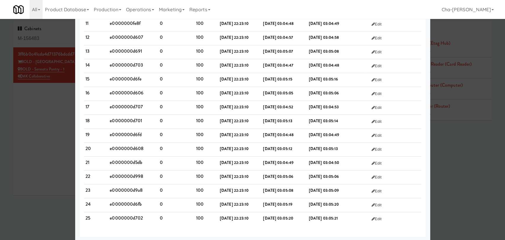
scroll to position [199, 0]
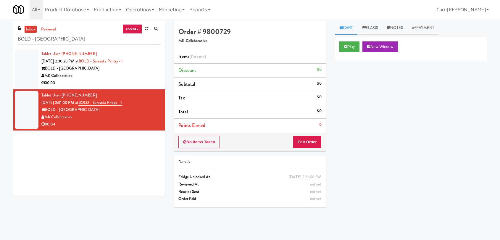
click at [61, 42] on input "BOLD - [GEOGRAPHIC_DATA]" at bounding box center [89, 39] width 143 height 11
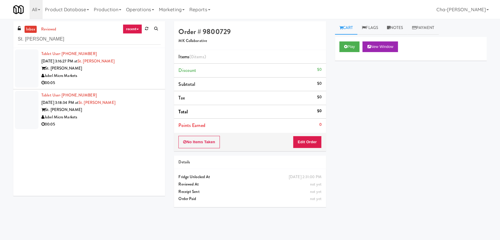
type input "St. [PERSON_NAME]"
click at [122, 78] on div "Jubel Micro Markets" at bounding box center [100, 75] width 119 height 7
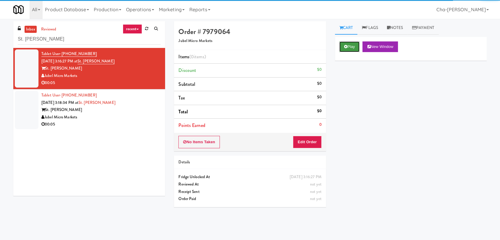
click at [350, 45] on button "Play" at bounding box center [349, 46] width 20 height 11
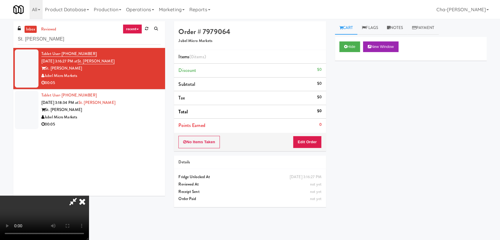
click at [89, 195] on icon at bounding box center [82, 201] width 13 height 12
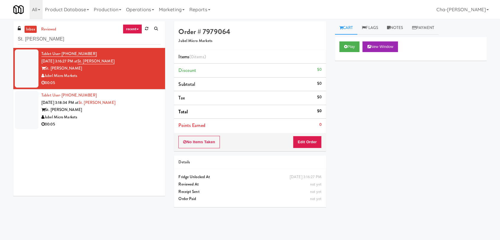
click at [116, 116] on div "Jubel Micro Markets" at bounding box center [100, 117] width 119 height 7
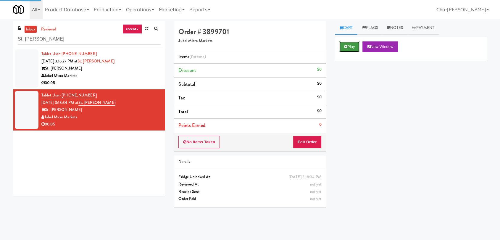
click at [349, 46] on button "Play" at bounding box center [349, 46] width 20 height 11
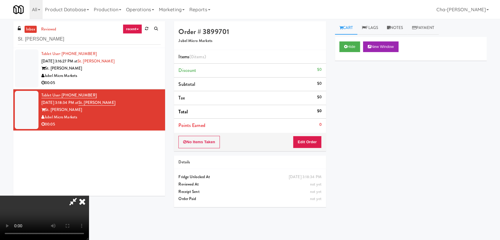
click at [89, 195] on icon at bounding box center [82, 201] width 13 height 12
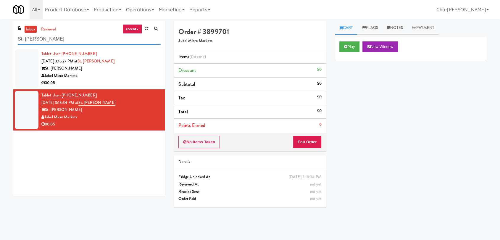
drag, startPoint x: 44, startPoint y: 38, endPoint x: 18, endPoint y: 40, distance: 26.0
click at [18, 40] on input "St. James" at bounding box center [89, 39] width 143 height 11
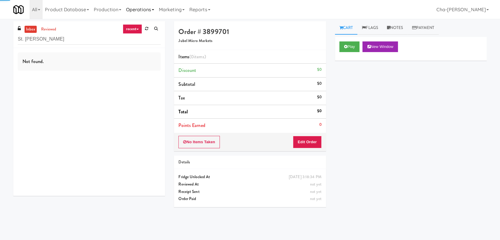
click at [141, 10] on link "Operations" at bounding box center [140, 9] width 33 height 19
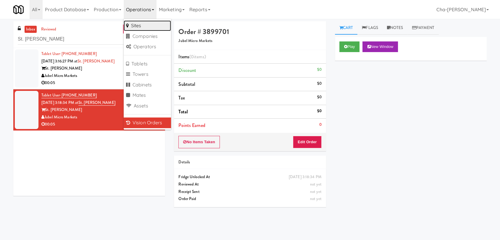
click at [147, 24] on link "Sites" at bounding box center [147, 25] width 47 height 11
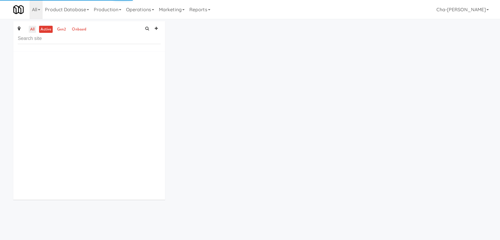
click at [30, 29] on link "all" at bounding box center [32, 29] width 7 height 7
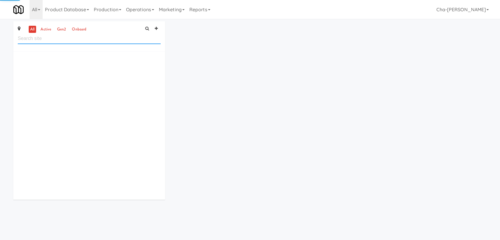
click at [46, 40] on input "text" at bounding box center [89, 38] width 143 height 11
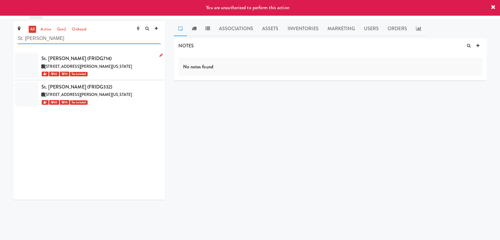
type input "St. James"
click at [157, 56] on link at bounding box center [160, 55] width 6 height 7
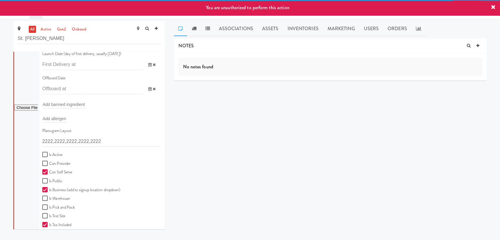
scroll to position [131, 0]
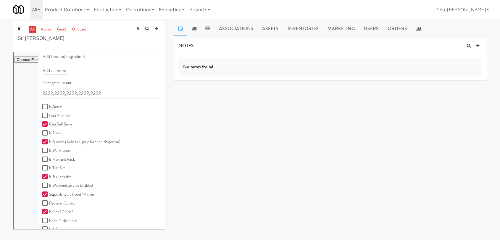
click at [58, 106] on label "Is Active" at bounding box center [52, 106] width 20 height 7
click at [49, 106] on input "Is Active" at bounding box center [45, 106] width 7 height 5
checkbox input "true"
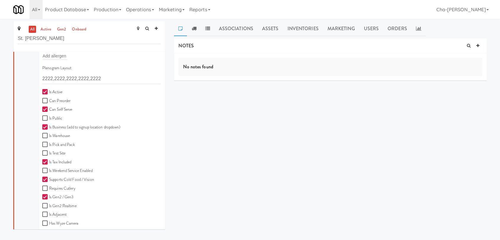
scroll to position [190, 0]
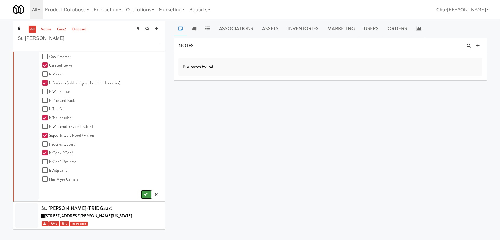
click at [145, 195] on button "submit" at bounding box center [146, 194] width 11 height 9
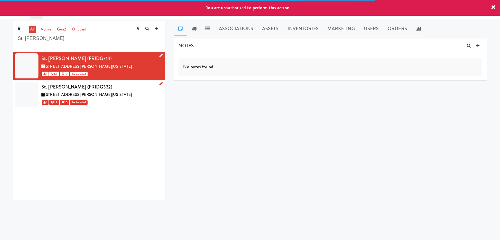
click at [159, 82] on icon at bounding box center [160, 84] width 3 height 4
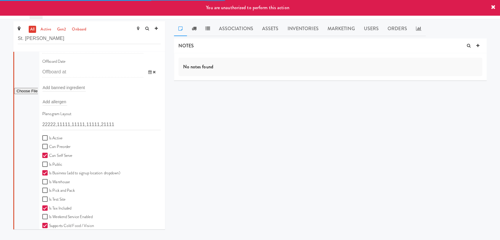
scroll to position [164, 0]
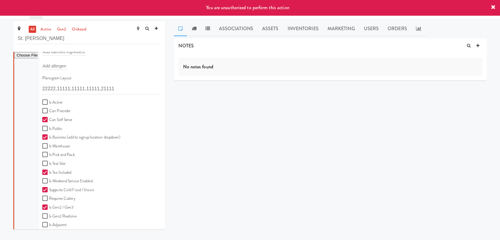
click at [52, 102] on label "Is Active" at bounding box center [52, 102] width 20 height 7
click at [49, 102] on input "Is Active" at bounding box center [45, 102] width 7 height 5
checkbox input "true"
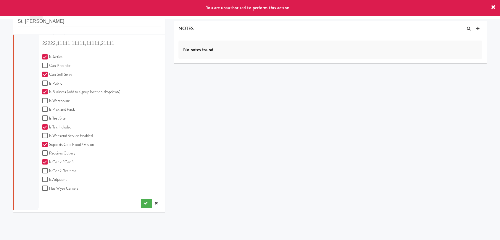
scroll to position [19, 0]
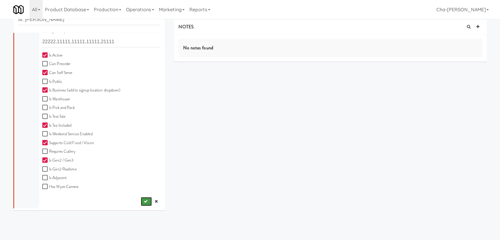
click at [144, 201] on icon "submit" at bounding box center [146, 201] width 4 height 4
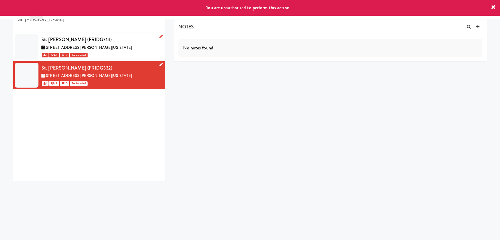
click at [491, 7] on icon at bounding box center [492, 7] width 5 height 5
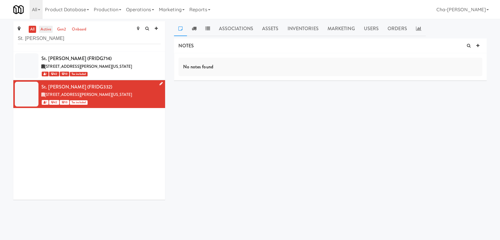
click at [48, 29] on link "active" at bounding box center [46, 29] width 14 height 7
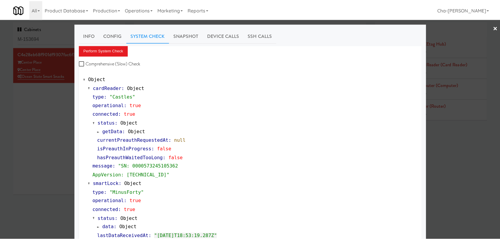
scroll to position [219, 0]
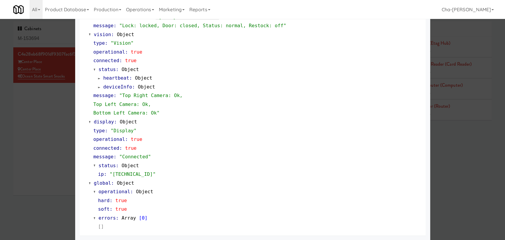
click at [61, 109] on div at bounding box center [252, 120] width 505 height 240
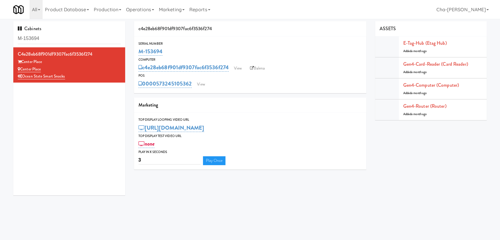
drag, startPoint x: 168, startPoint y: 49, endPoint x: 130, endPoint y: 53, distance: 38.6
click at [130, 53] on div "c4e28eb68f901df9307fac6f3536f274 Serial Number M-153694 Computer c4e28eb68f901d…" at bounding box center [249, 97] width 241 height 153
copy link "M-153694"
click at [282, 53] on div "M-152485" at bounding box center [249, 51] width 223 height 10
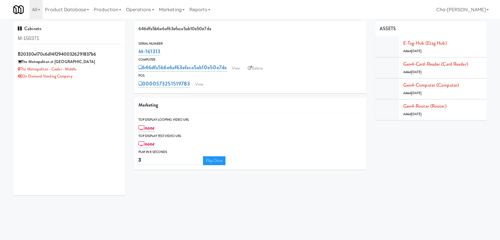
click at [74, 39] on input "M-150371" at bounding box center [69, 38] width 103 height 11
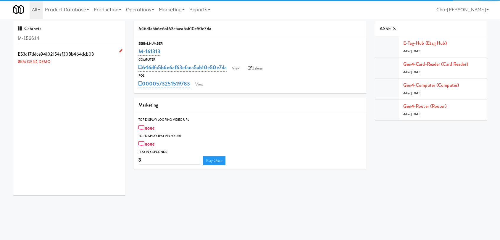
type input "M-156614"
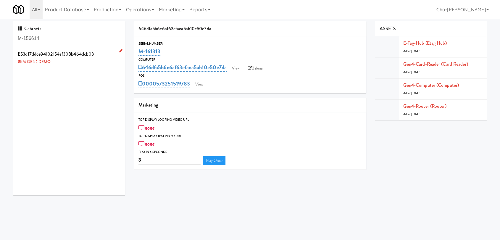
click at [119, 50] on icon at bounding box center [120, 51] width 3 height 4
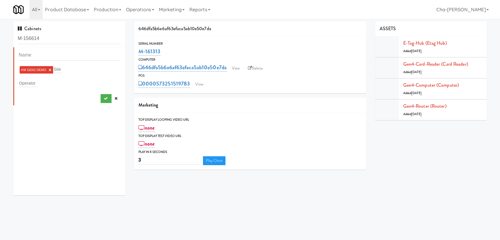
click at [50, 70] on link "×" at bounding box center [49, 69] width 3 height 5
click at [35, 82] on input "text" at bounding box center [27, 82] width 17 height 8
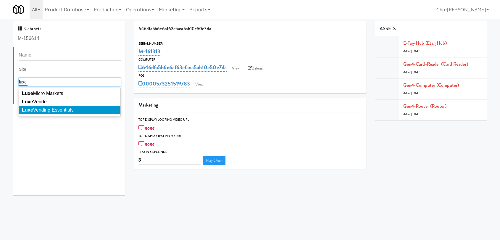
type input "luxe"
click at [55, 109] on span "Luxe Vending Essentials" at bounding box center [48, 109] width 52 height 5
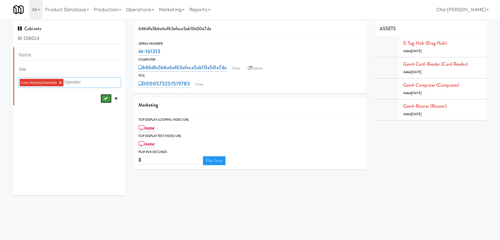
click at [103, 97] on icon "submit" at bounding box center [105, 98] width 4 height 4
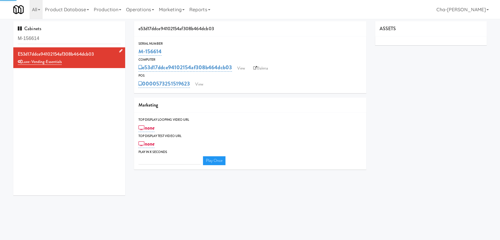
type input "3"
